Goal: Task Accomplishment & Management: Manage account settings

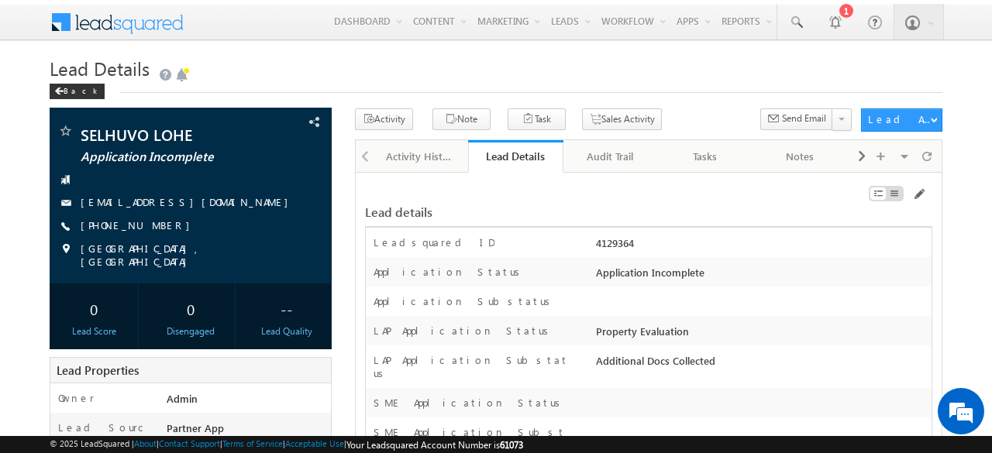
click at [556, 80] on h1 "Lead Details" at bounding box center [496, 69] width 892 height 27
click at [920, 190] on span at bounding box center [918, 194] width 12 height 12
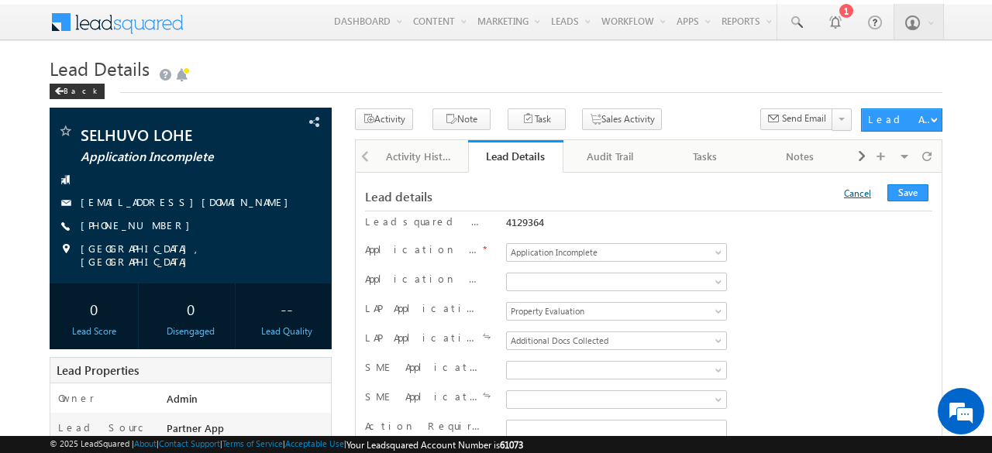
click at [869, 190] on link "Cancel" at bounding box center [857, 193] width 27 height 12
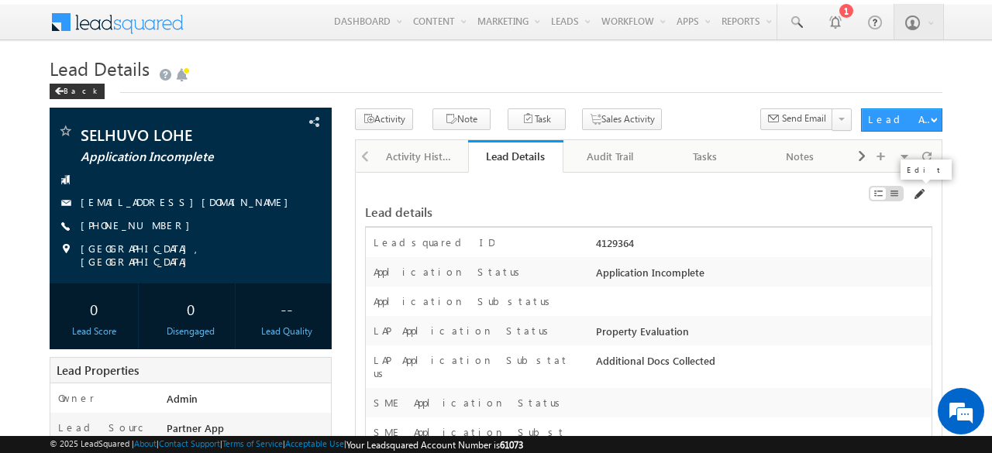
click at [920, 191] on span at bounding box center [918, 194] width 12 height 12
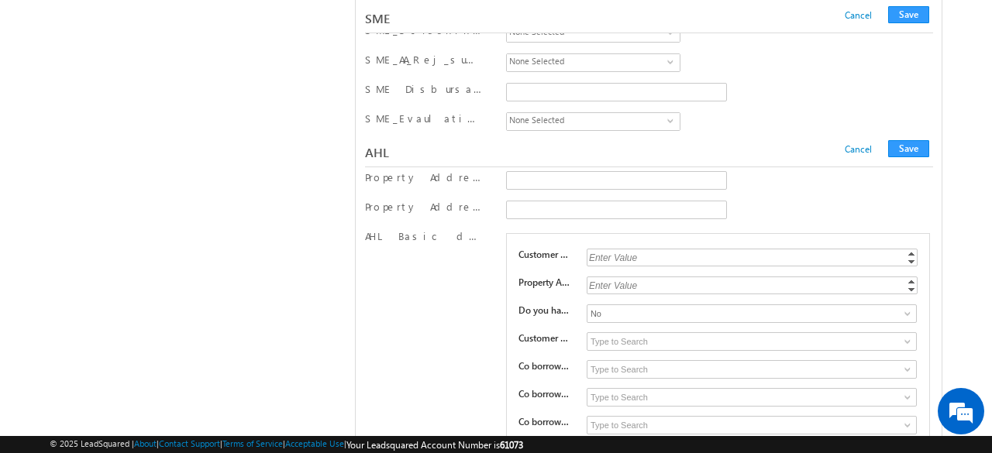
scroll to position [23165, 0]
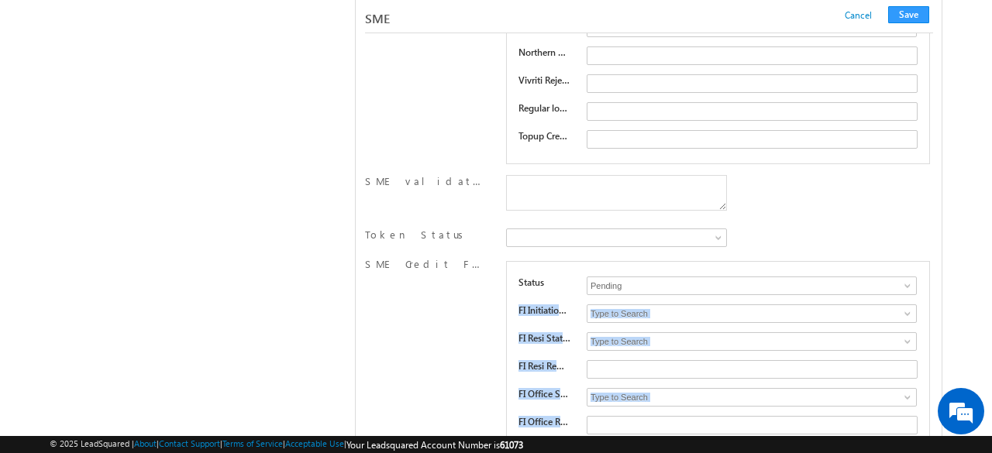
drag, startPoint x: 991, startPoint y: 207, endPoint x: 991, endPoint y: -67, distance: 274.2
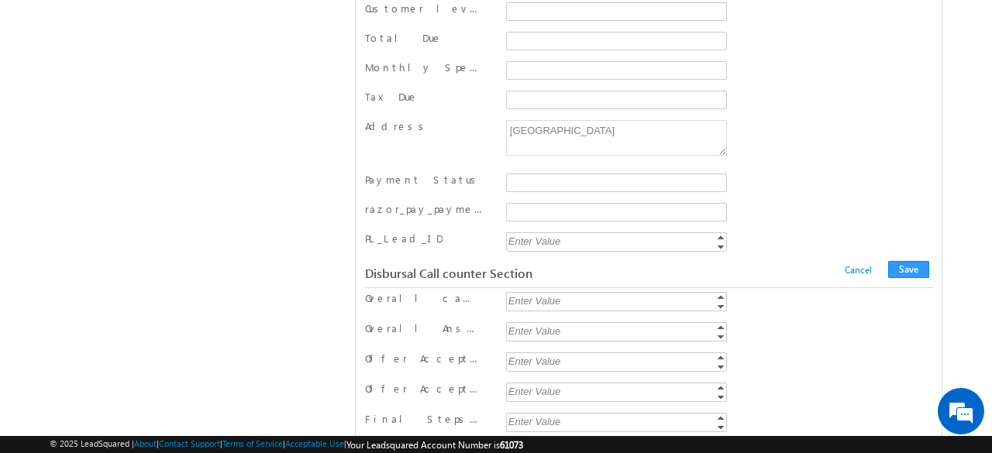
scroll to position [15963, 0]
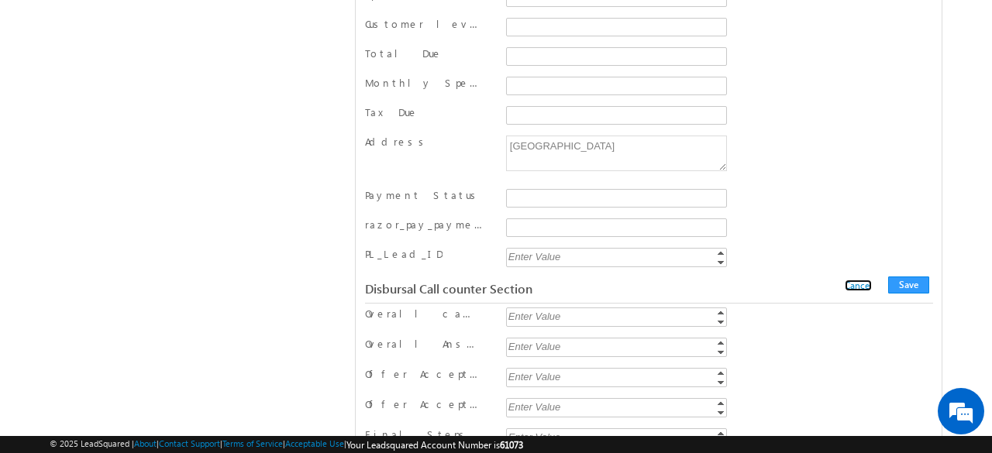
drag, startPoint x: 858, startPoint y: 170, endPoint x: 65, endPoint y: 0, distance: 811.2
click at [858, 280] on link "Cancel" at bounding box center [857, 286] width 27 height 12
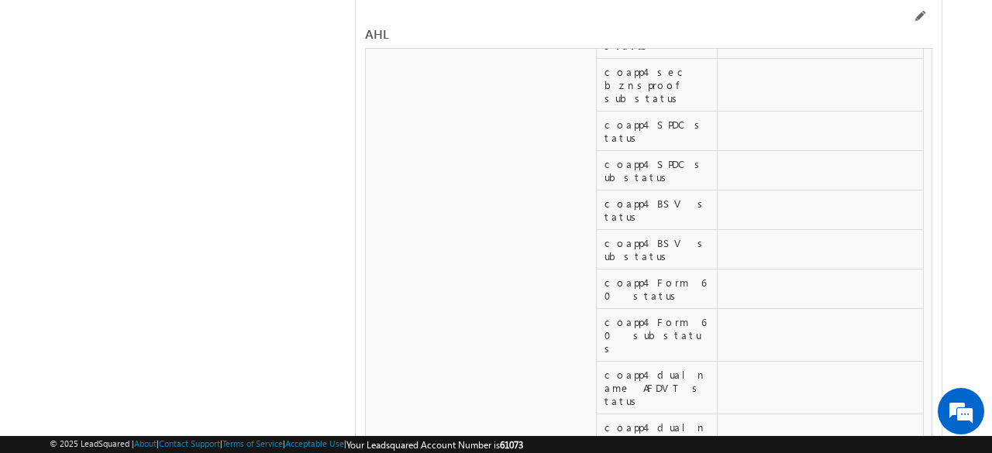
scroll to position [35419, 0]
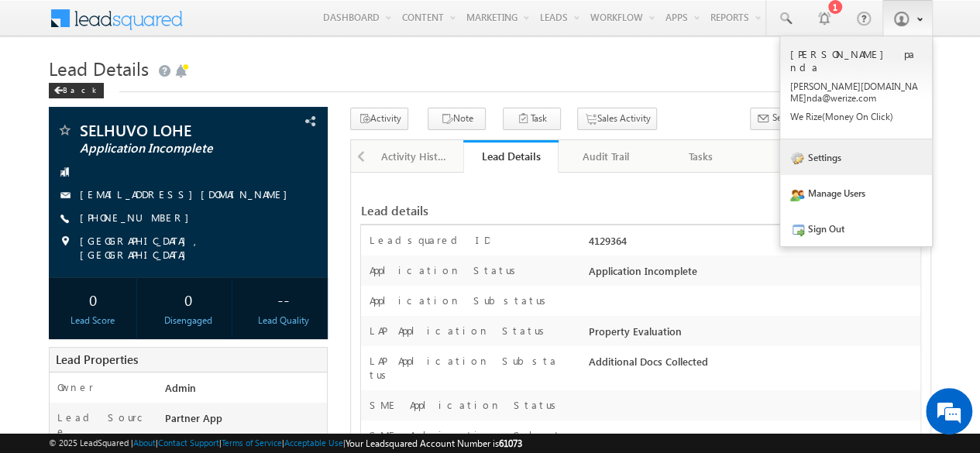
click at [834, 139] on link "Settings" at bounding box center [856, 157] width 152 height 36
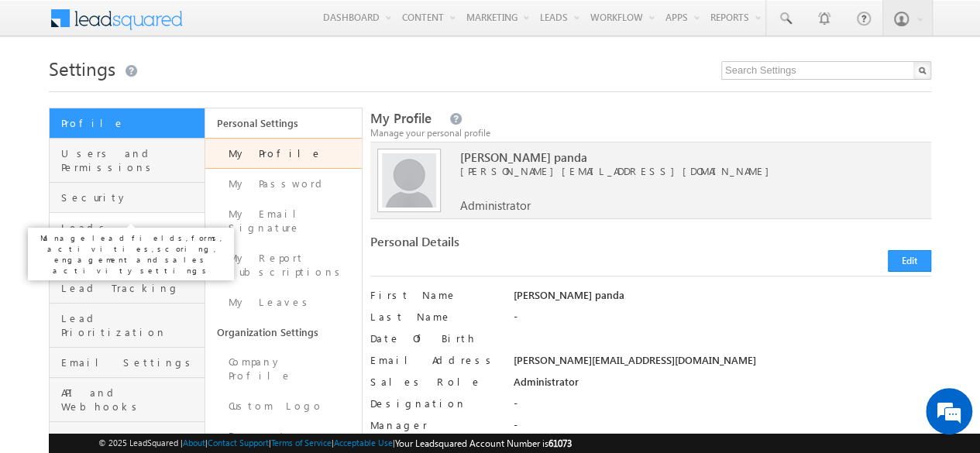
click at [95, 221] on span "Leads" at bounding box center [130, 228] width 139 height 14
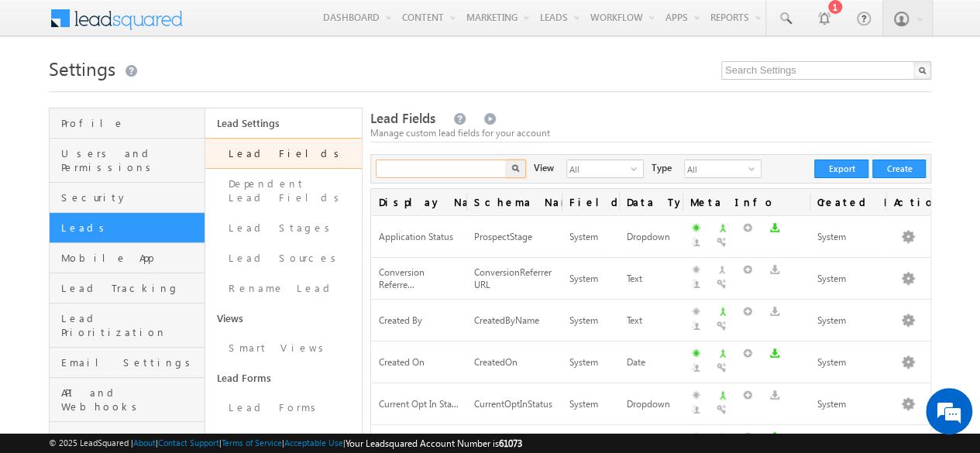
click at [445, 168] on input "text" at bounding box center [442, 169] width 132 height 19
paste input "FT team recollection remarks"
click at [517, 168] on img "button" at bounding box center [515, 168] width 8 height 8
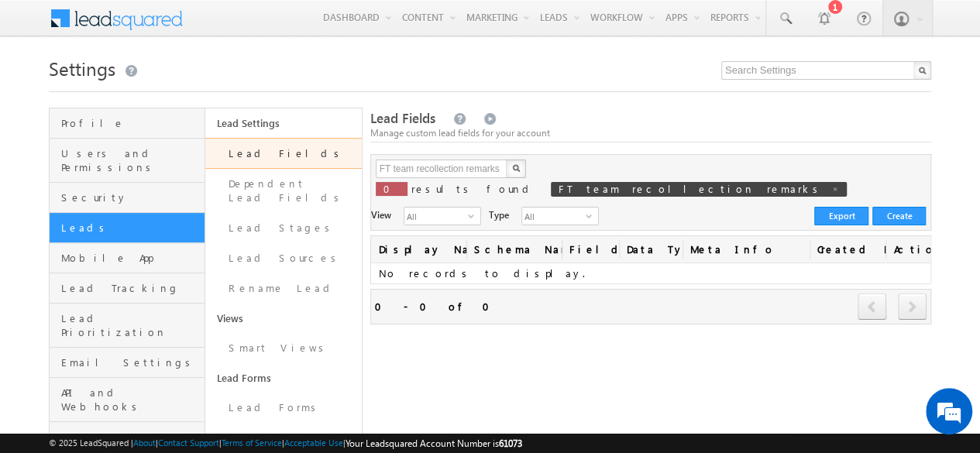
click at [517, 168] on img "button" at bounding box center [516, 168] width 8 height 8
drag, startPoint x: 497, startPoint y: 170, endPoint x: 375, endPoint y: 168, distance: 121.6
click at [376, 168] on input "FT team recollection remarks" at bounding box center [442, 169] width 132 height 19
click at [451, 168] on input "FT team recollection remarks" at bounding box center [442, 169] width 132 height 19
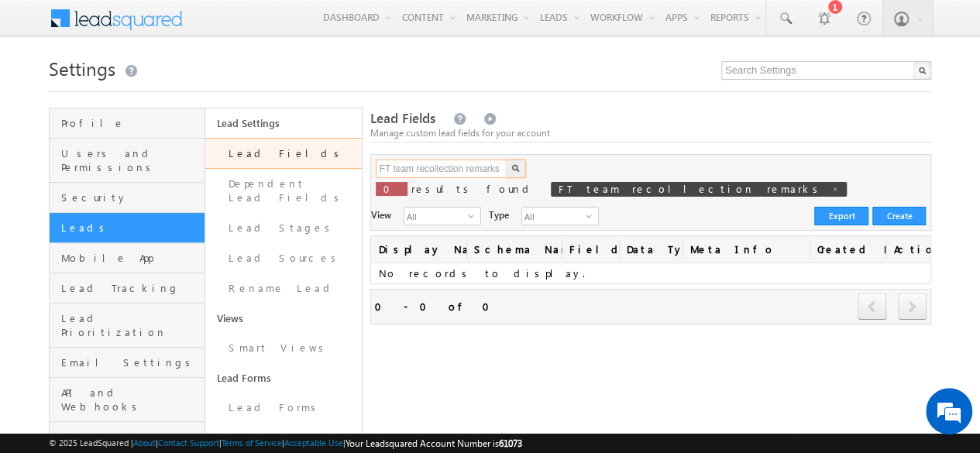
click at [499, 168] on input "FT team recollection remarks" at bounding box center [442, 169] width 132 height 19
click at [522, 168] on button "button" at bounding box center [516, 169] width 20 height 19
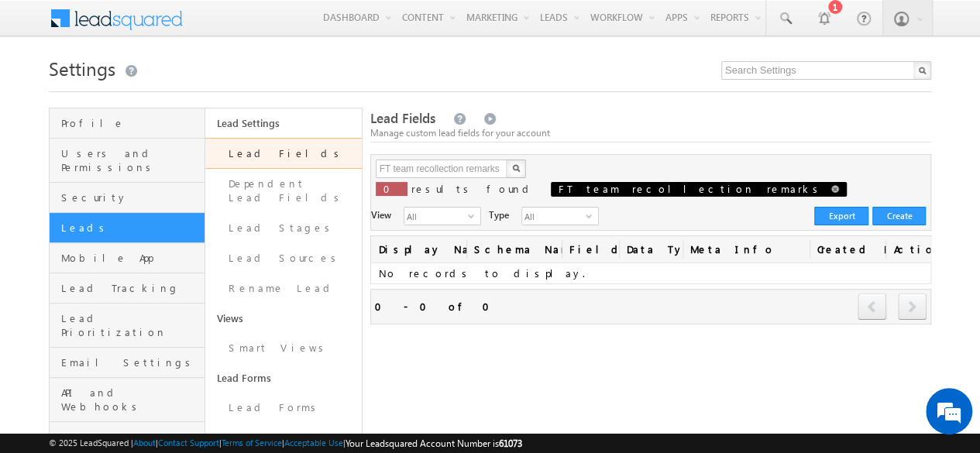
click at [831, 188] on span at bounding box center [835, 189] width 8 height 8
type input "Search Lead Fields"
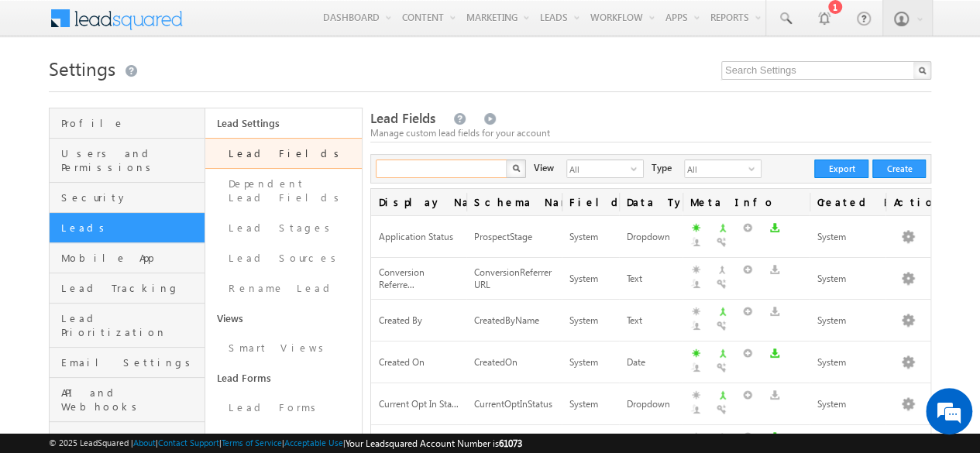
click at [457, 167] on input "text" at bounding box center [442, 169] width 132 height 19
type input "ft remark"
click at [506, 160] on button "button" at bounding box center [516, 169] width 20 height 19
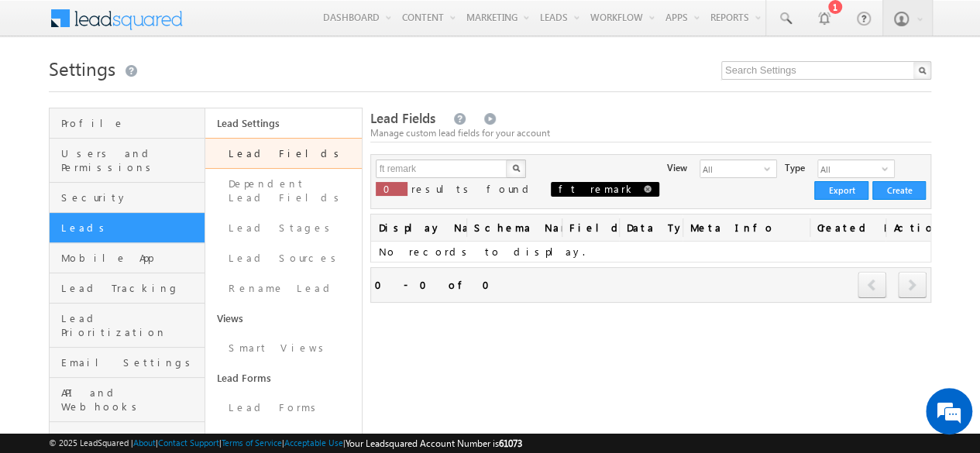
click at [644, 185] on span at bounding box center [648, 189] width 8 height 8
type input "Search Lead Fields"
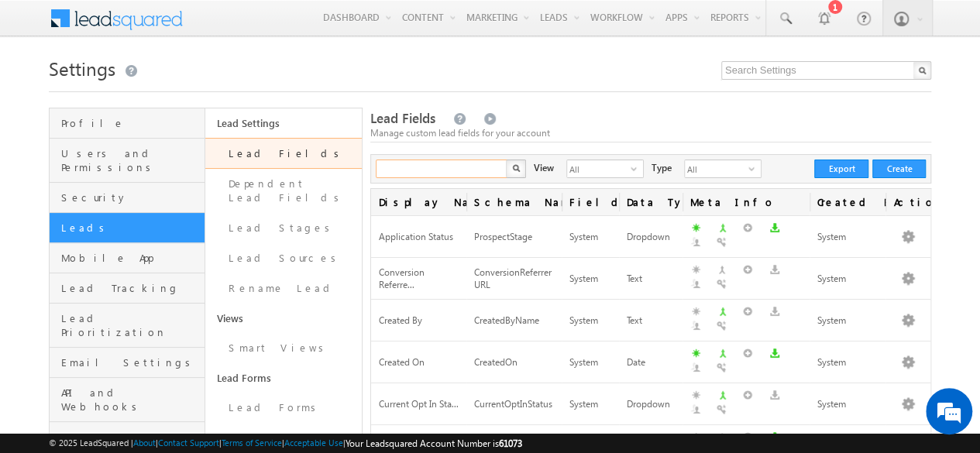
click at [421, 168] on input "text" at bounding box center [442, 169] width 132 height 19
click at [506, 160] on button "button" at bounding box center [516, 169] width 20 height 19
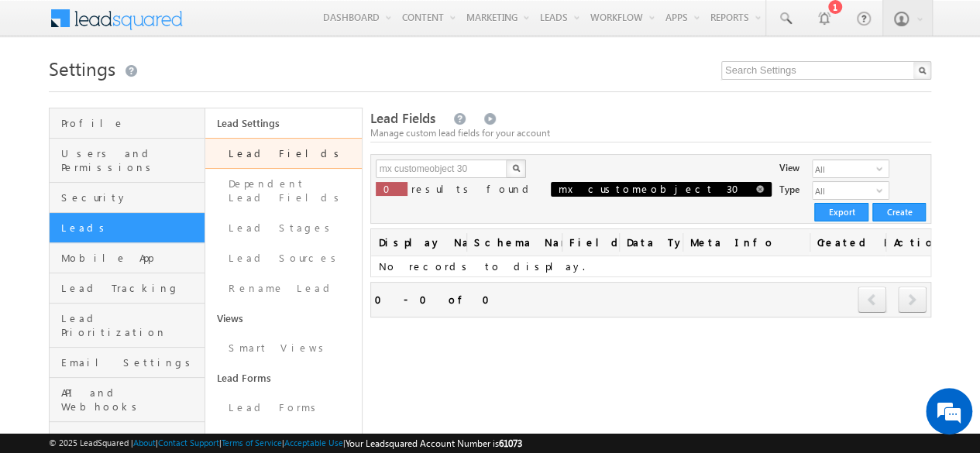
click at [756, 190] on span at bounding box center [760, 189] width 8 height 8
type input "Search Lead Fields"
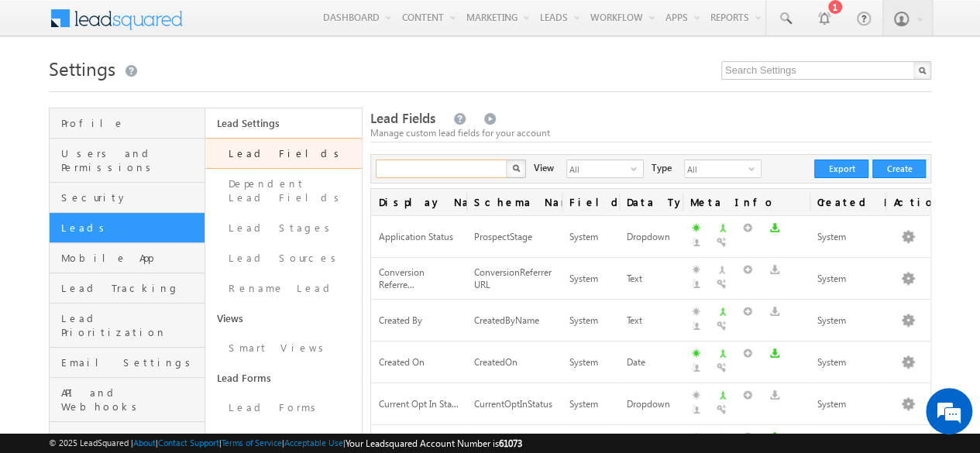
click at [449, 163] on input "text" at bounding box center [442, 169] width 132 height 19
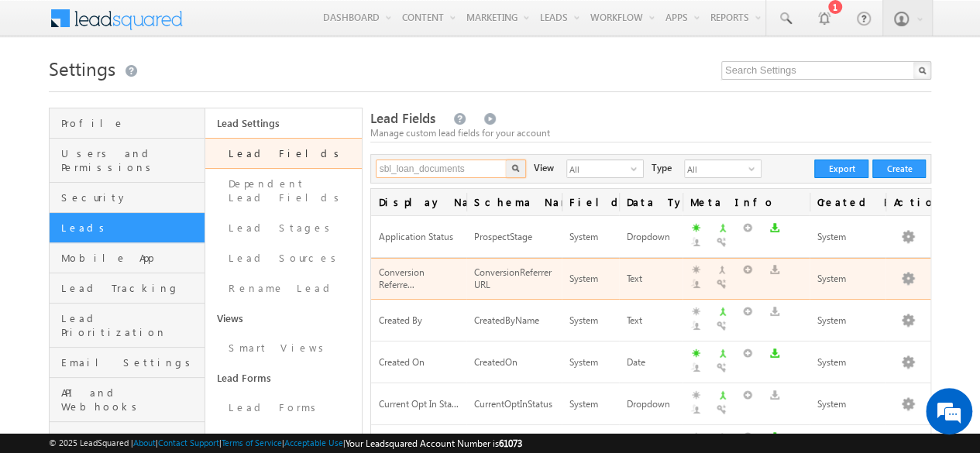
type input "sbl_loan_documents"
click at [506, 160] on button "button" at bounding box center [516, 169] width 20 height 19
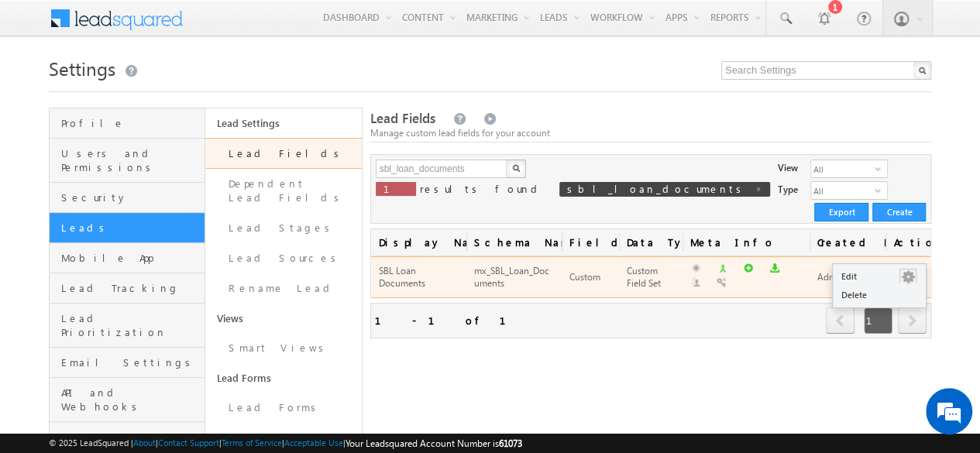
click at [909, 270] on button "button" at bounding box center [907, 277] width 15 height 15
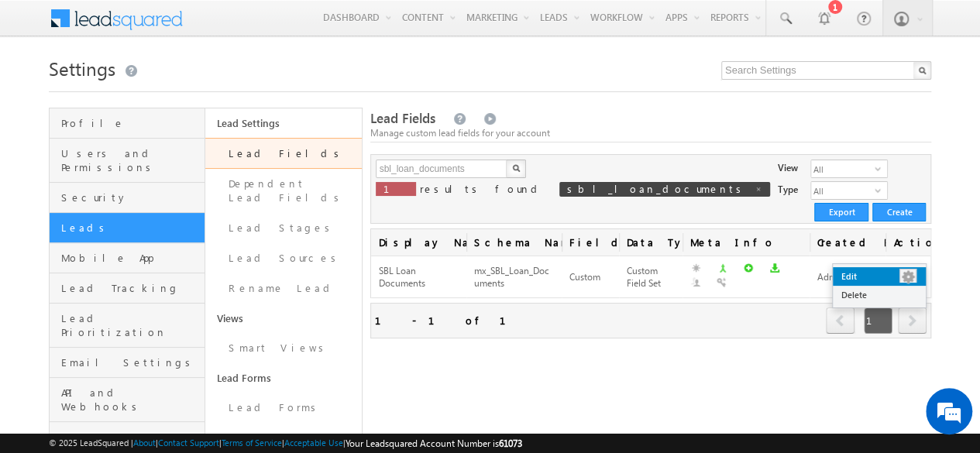
click at [893, 277] on link "Edit" at bounding box center [879, 276] width 93 height 19
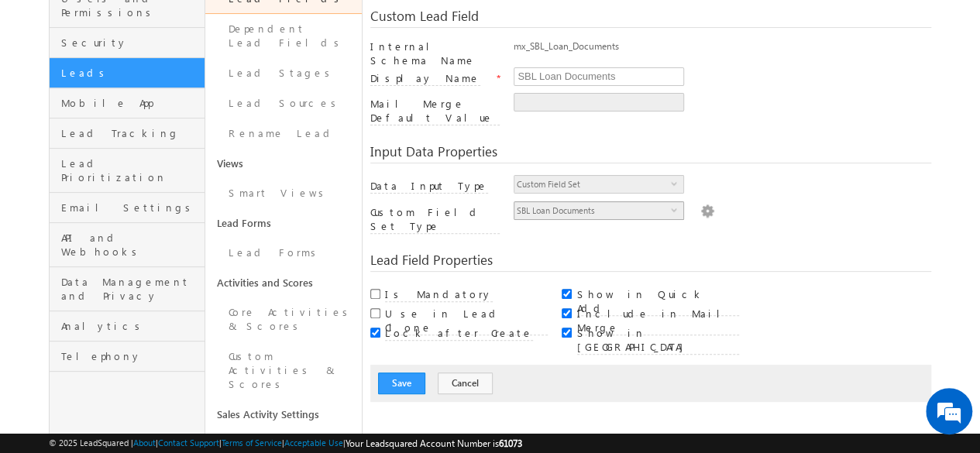
scroll to position [77, 0]
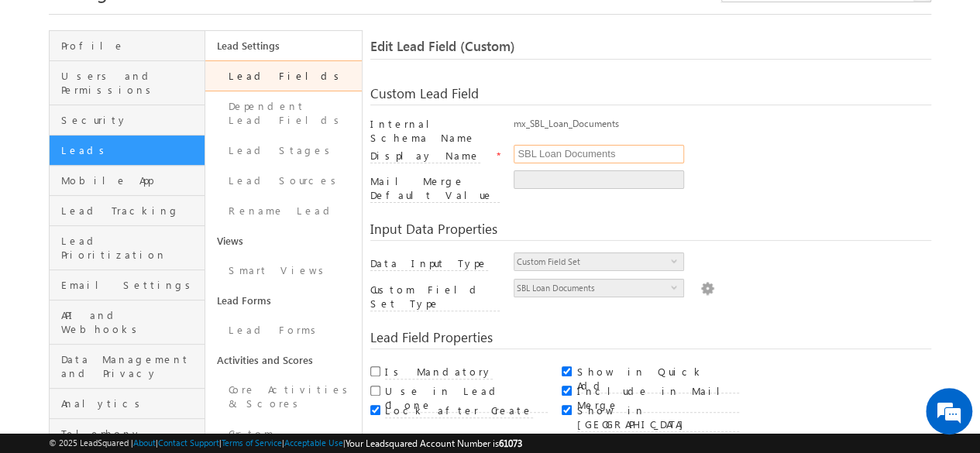
click at [645, 146] on input "SBL Loan Documents" at bounding box center [599, 154] width 170 height 19
click at [624, 163] on div "Display Name * SBL Loan Documents" at bounding box center [650, 158] width 561 height 26
click at [678, 257] on span "select" at bounding box center [677, 260] width 12 height 7
click at [676, 257] on span "select" at bounding box center [677, 260] width 12 height 7
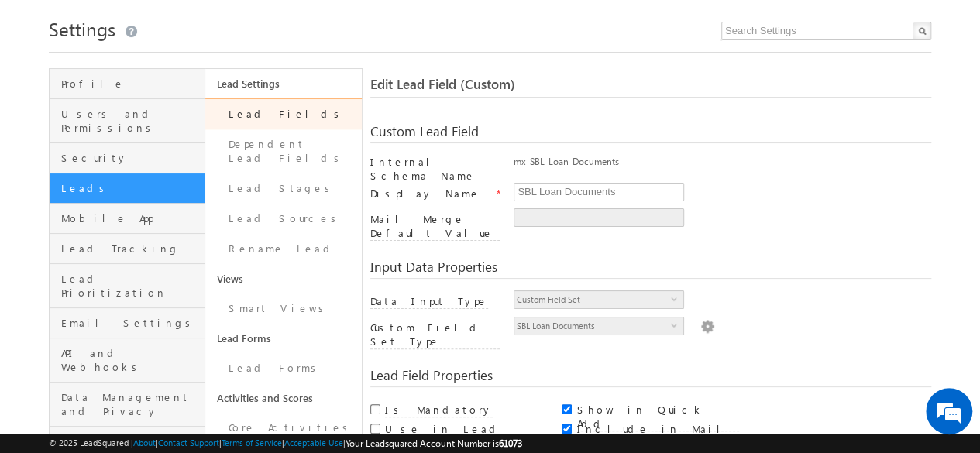
scroll to position [0, 0]
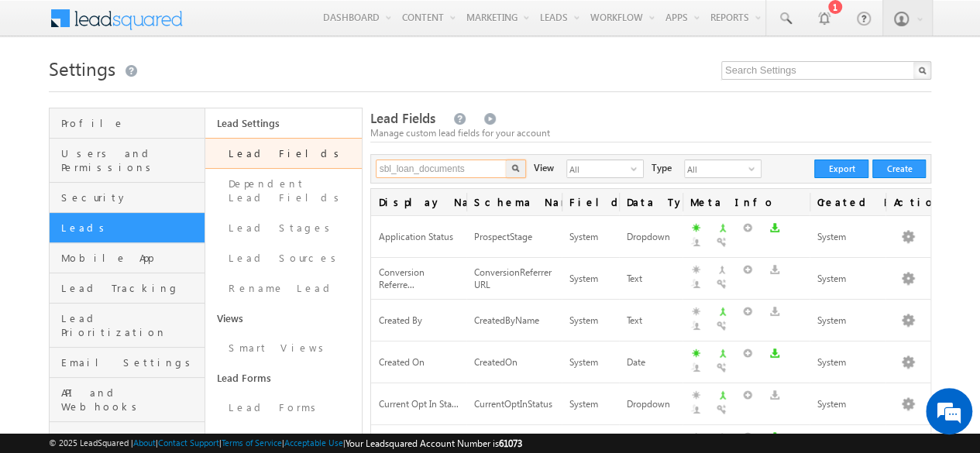
drag, startPoint x: 479, startPoint y: 160, endPoint x: 369, endPoint y: 186, distance: 112.9
type input "Search Lead Fields"
click at [538, 80] on h1 "Settings" at bounding box center [490, 67] width 882 height 30
click at [412, 167] on input "text" at bounding box center [442, 169] width 132 height 19
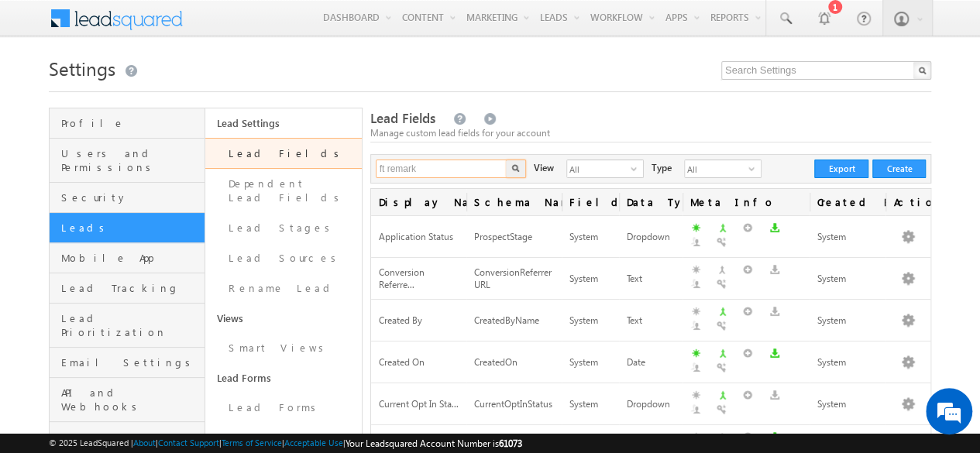
type input "ft remark"
click at [506, 160] on button "button" at bounding box center [516, 169] width 20 height 19
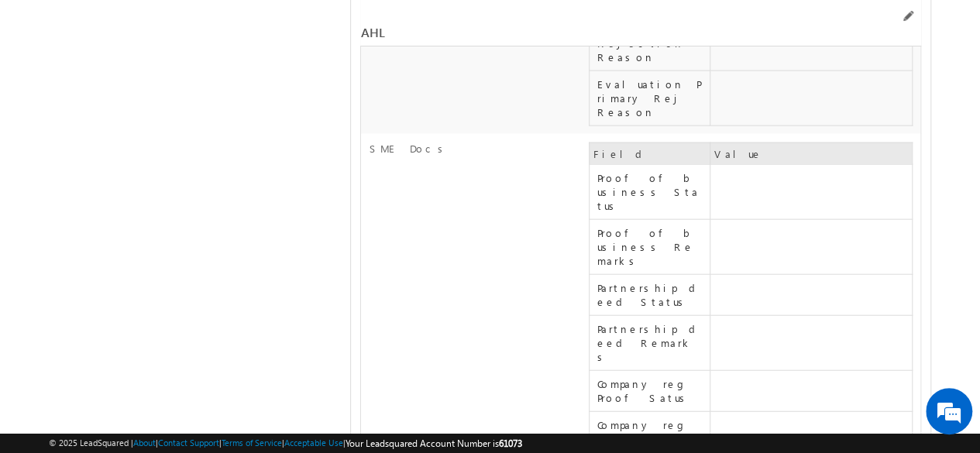
drag, startPoint x: 366, startPoint y: 193, endPoint x: 473, endPoint y: 193, distance: 106.9
copy label "Co borrower Additiona"
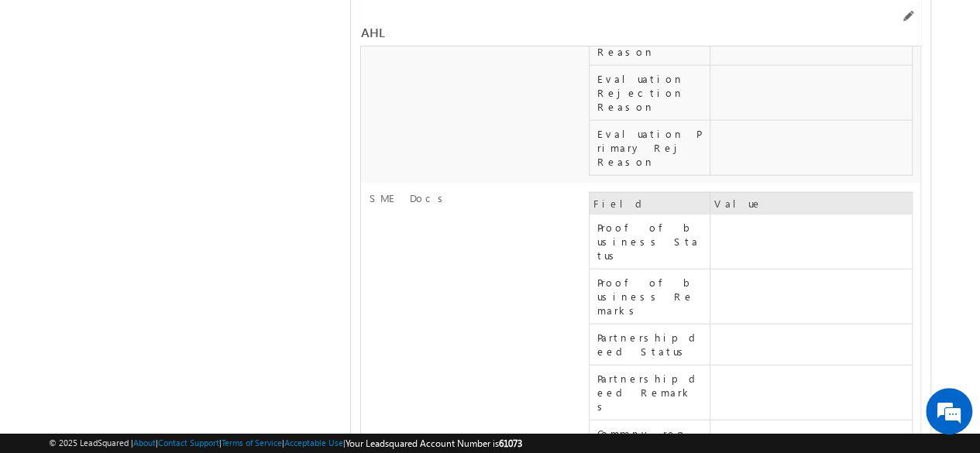
scroll to position [28201, 0]
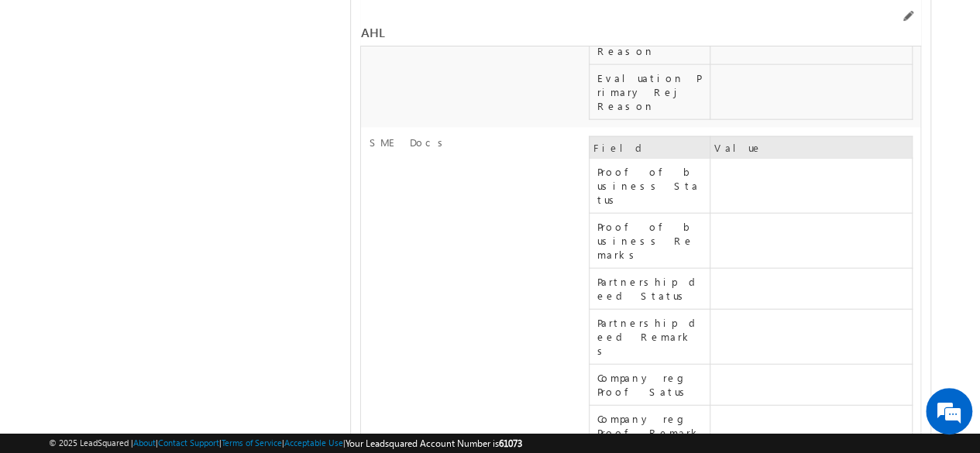
copy label "Co borrower Additional"
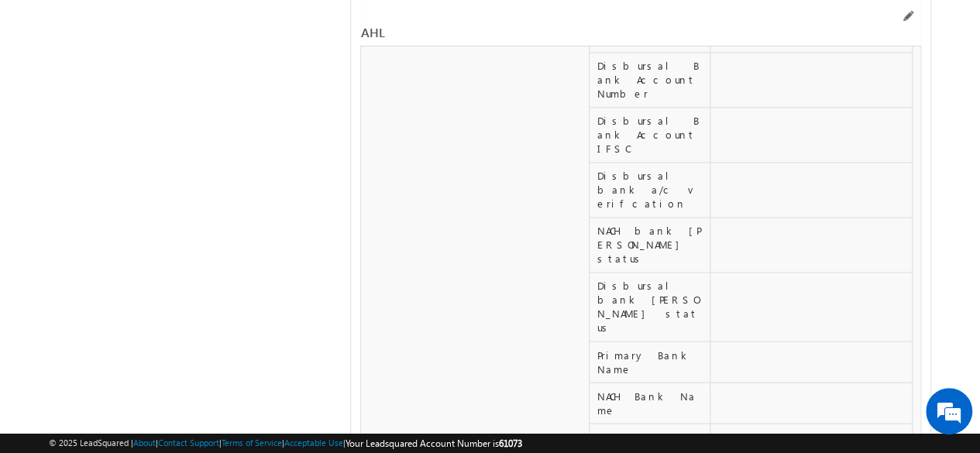
scroll to position [27426, 0]
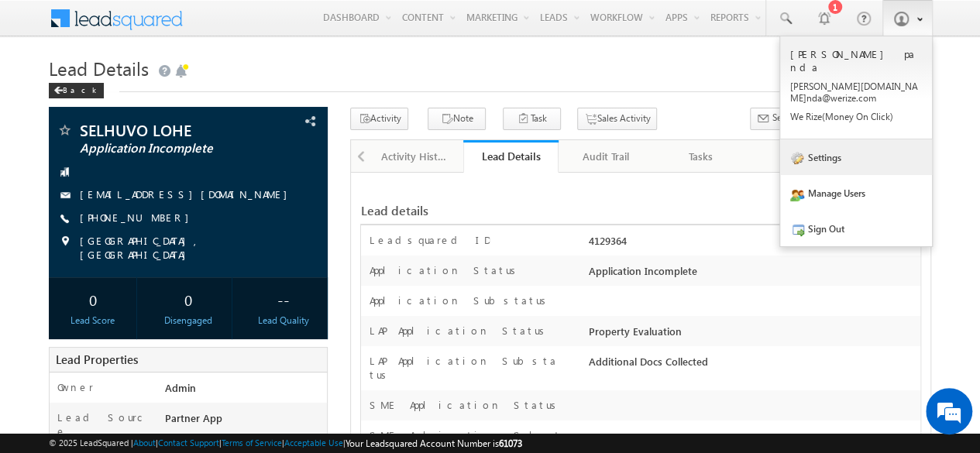
click at [851, 139] on link "Settings" at bounding box center [856, 157] width 152 height 36
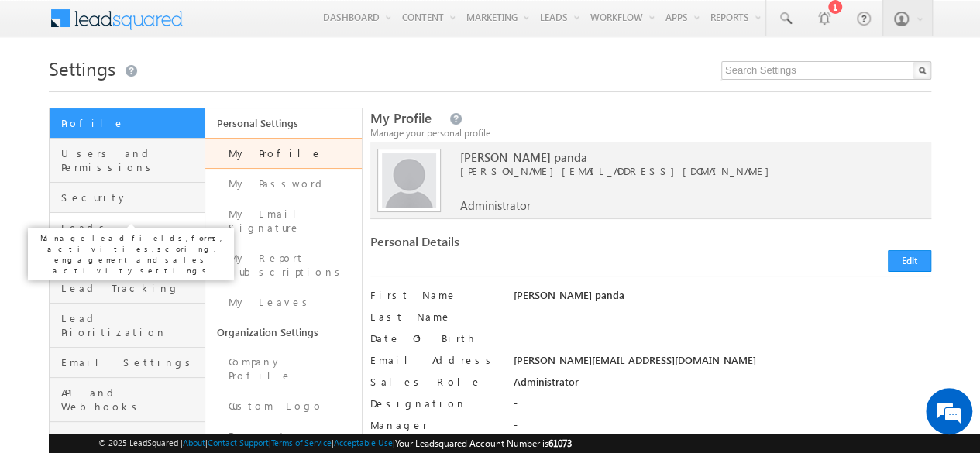
click at [119, 221] on span "Leads" at bounding box center [130, 228] width 139 height 14
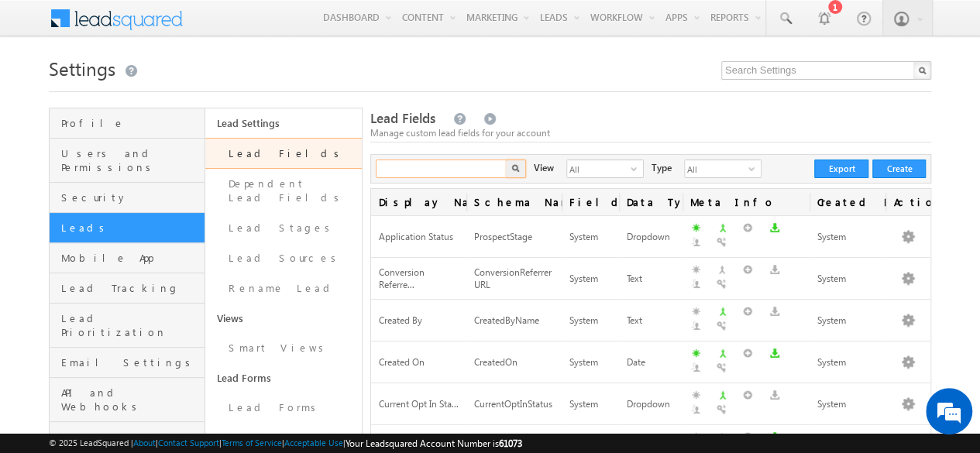
click at [438, 171] on input "text" at bounding box center [442, 169] width 132 height 19
paste input "Co borrower Additional"
type input "Co borrower Additional"
click at [506, 160] on button "button" at bounding box center [516, 169] width 20 height 19
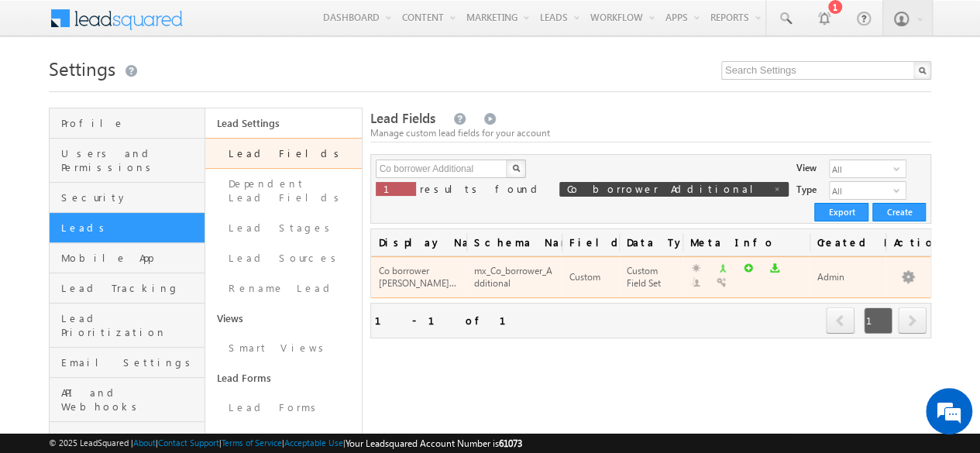
click at [424, 263] on div "Co borrower [PERSON_NAME]..." at bounding box center [419, 277] width 80 height 29
drag, startPoint x: 517, startPoint y: 267, endPoint x: 471, endPoint y: 256, distance: 47.0
click at [471, 256] on td "mx_Co_borrower_Additional" at bounding box center [513, 277] width 95 height 42
copy div "mx_Co_borrower_Additional"
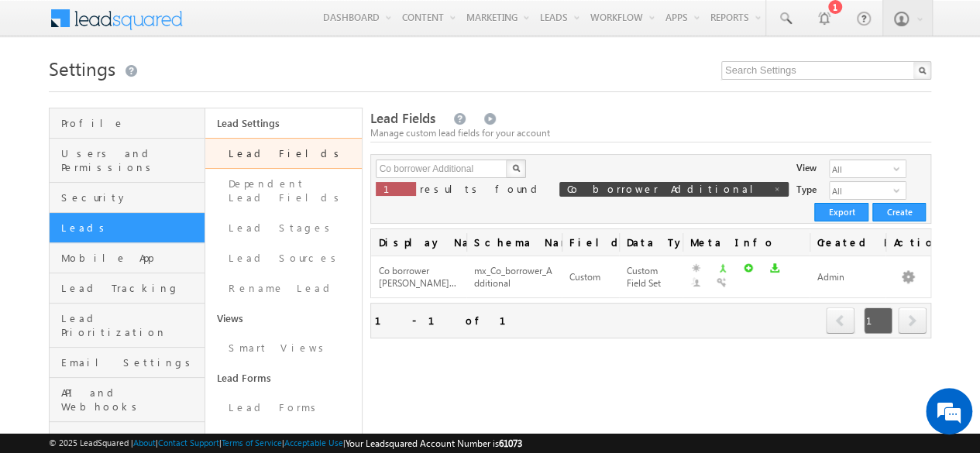
click at [877, 275] on link "Edit" at bounding box center [879, 276] width 93 height 19
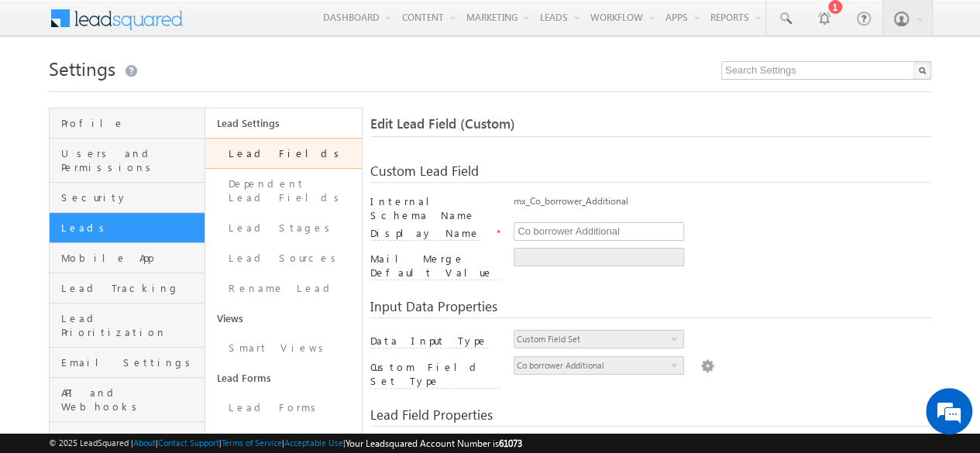
click at [675, 300] on div "Input Data Properties" at bounding box center [650, 309] width 561 height 19
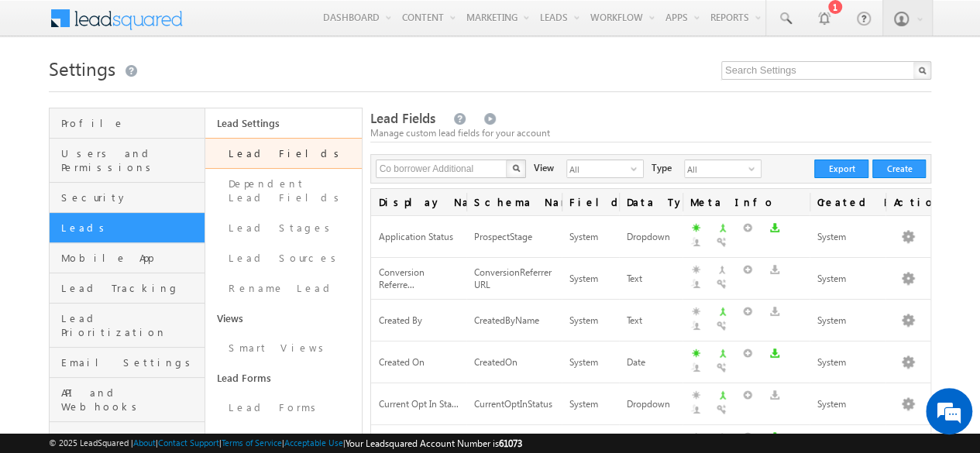
click at [519, 170] on button "button" at bounding box center [516, 169] width 20 height 19
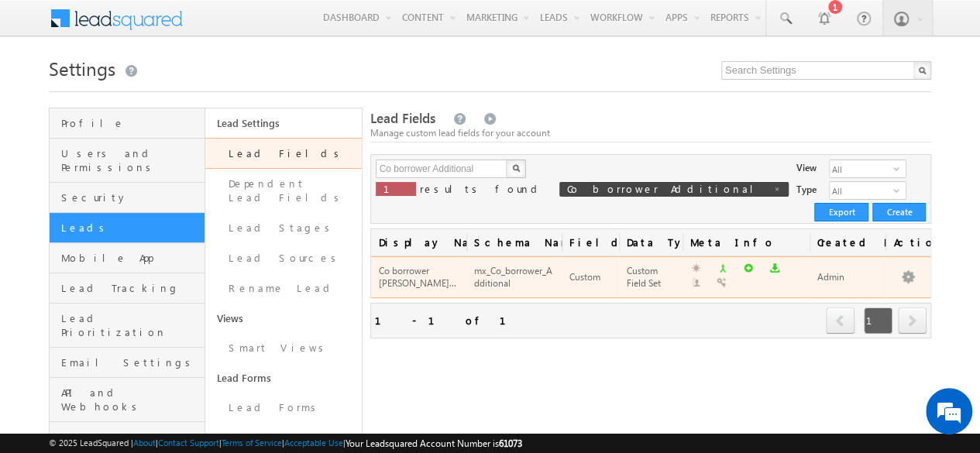
click at [507, 263] on div "mx_Co_borrower_Additional" at bounding box center [514, 277] width 80 height 29
drag, startPoint x: 473, startPoint y: 251, endPoint x: 510, endPoint y: 269, distance: 41.2
click at [510, 269] on td "mx_Co_borrower_Additional" at bounding box center [513, 277] width 95 height 42
copy div "mx_Co_borrower_Additional"
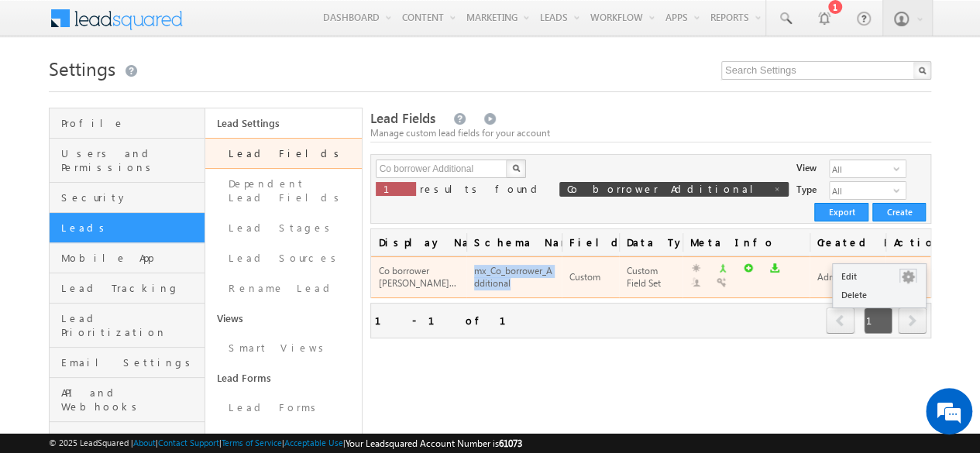
click at [909, 270] on button "button" at bounding box center [907, 277] width 15 height 15
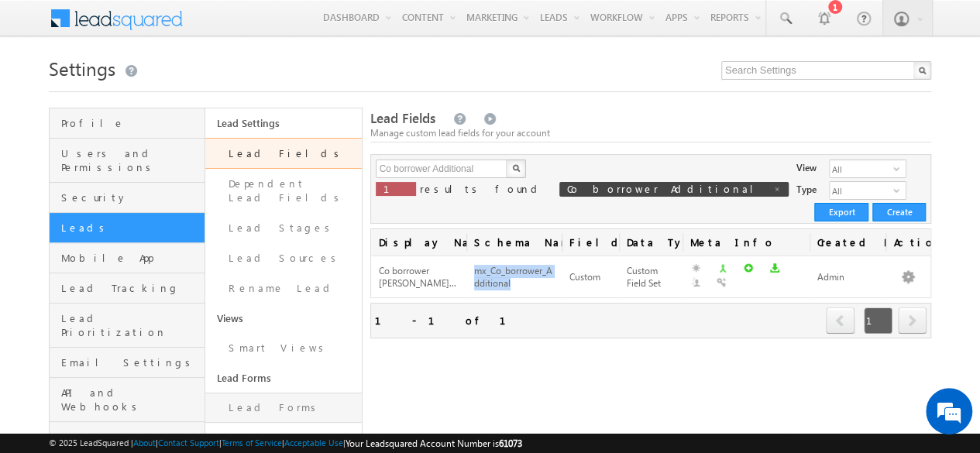
click at [262, 397] on link "Lead Forms" at bounding box center [283, 408] width 156 height 30
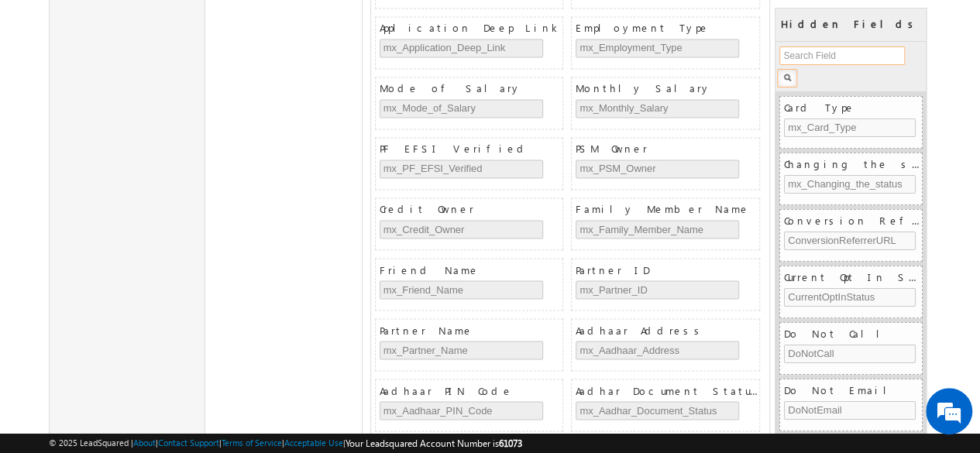
click at [818, 53] on input "text" at bounding box center [841, 55] width 125 height 19
paste input "mx_Co_borrower_Additional"
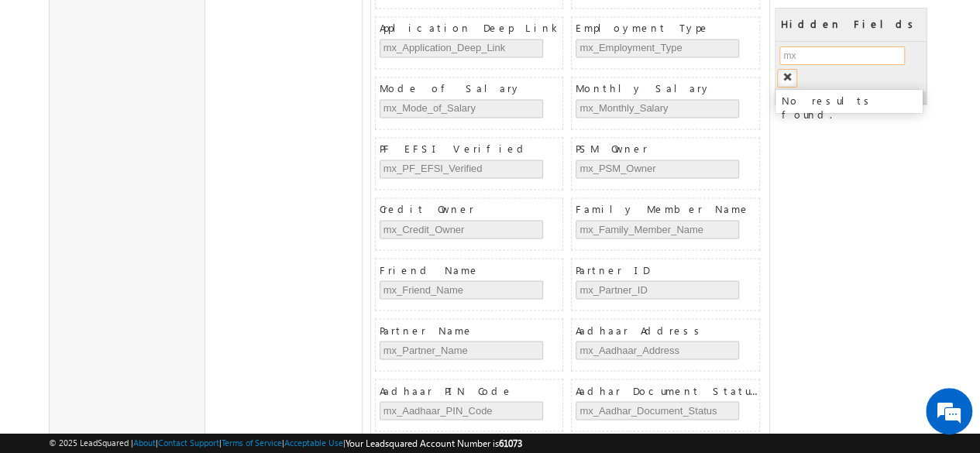
type input "m"
type input "F"
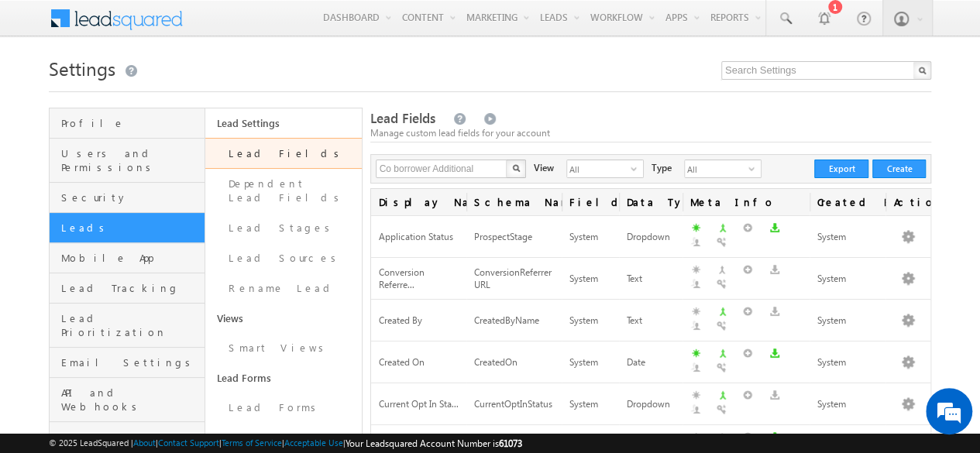
click at [136, 19] on span at bounding box center [126, 16] width 112 height 27
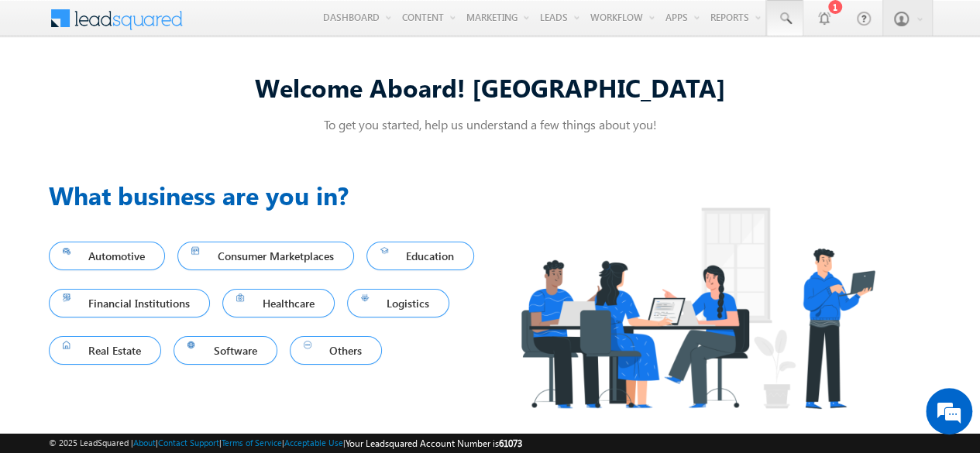
click at [788, 19] on span at bounding box center [784, 18] width 15 height 15
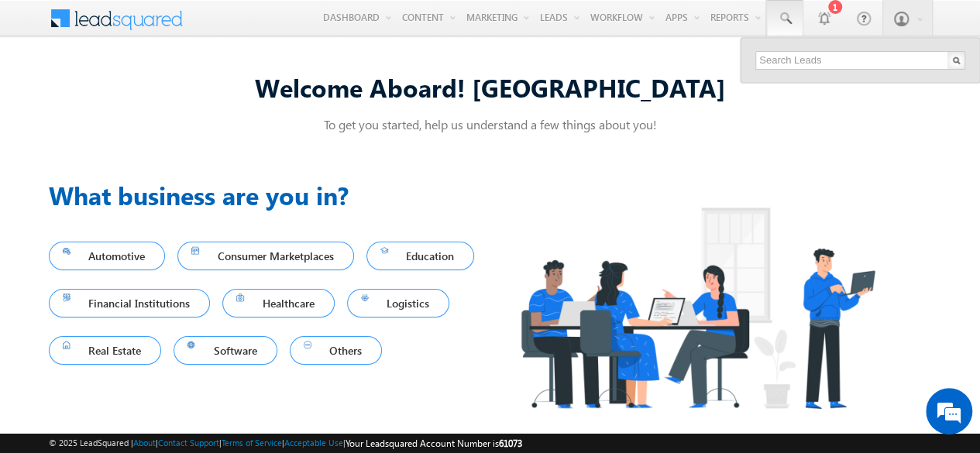
click at [649, 57] on div "Welcome Aboard! [GEOGRAPHIC_DATA] To get you started, help us understand a few …" at bounding box center [490, 256] width 883 height 409
